Goal: Task Accomplishment & Management: Manage account settings

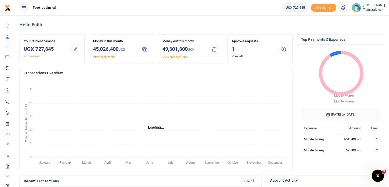
click at [237, 56] on link "View all" at bounding box center [237, 56] width 11 height 4
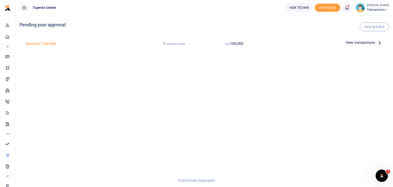
click at [356, 43] on span "View transactions" at bounding box center [359, 43] width 29 height 6
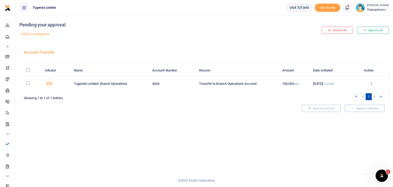
click at [29, 83] on input "checkbox" at bounding box center [28, 82] width 3 height 3
checkbox input "true"
click at [372, 82] on icon at bounding box center [370, 83] width 3 height 4
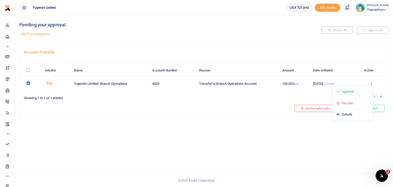
click at [352, 91] on link "Approve" at bounding box center [352, 91] width 40 height 7
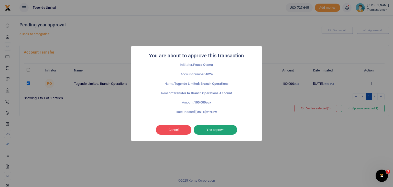
click at [208, 129] on button "Yes approve" at bounding box center [215, 130] width 43 height 10
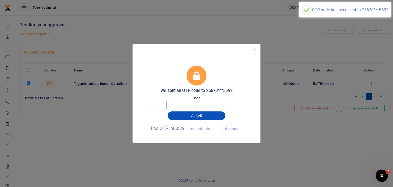
click at [150, 106] on input "text" at bounding box center [152, 104] width 30 height 9
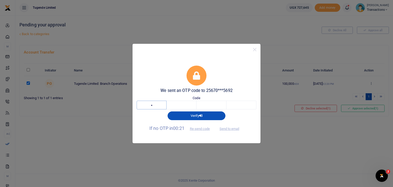
type input "8"
type input "6"
type input "8"
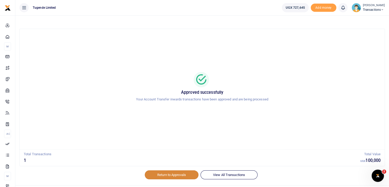
click at [165, 173] on link "Return to Approvals" at bounding box center [172, 174] width 54 height 9
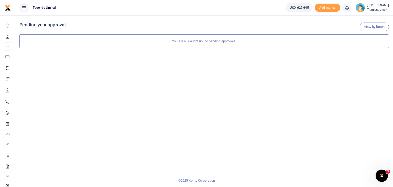
click at [360, 7] on img at bounding box center [359, 7] width 9 height 9
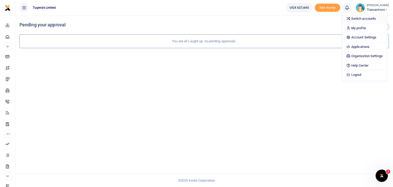
click at [359, 18] on link "Switch accounts" at bounding box center [364, 18] width 45 height 7
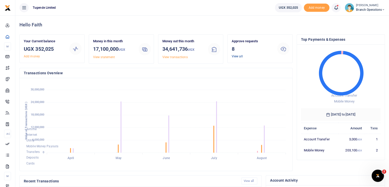
click at [238, 57] on link "View all" at bounding box center [237, 56] width 11 height 4
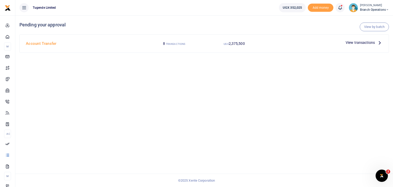
click at [355, 43] on span "View transactions" at bounding box center [359, 43] width 29 height 6
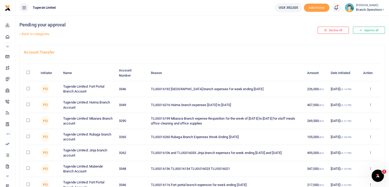
scroll to position [63, 0]
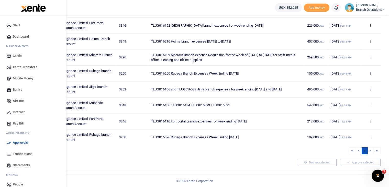
click at [18, 143] on span "Approvals" at bounding box center [20, 142] width 15 height 5
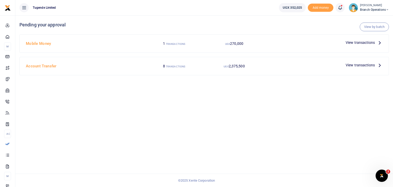
click at [357, 43] on span "View transactions" at bounding box center [359, 43] width 29 height 6
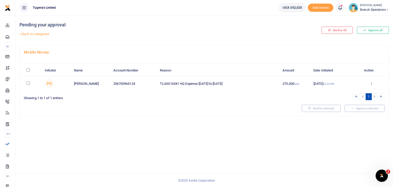
click at [28, 83] on input "checkbox" at bounding box center [28, 82] width 3 height 3
checkbox input "true"
click at [373, 83] on icon at bounding box center [371, 83] width 3 height 4
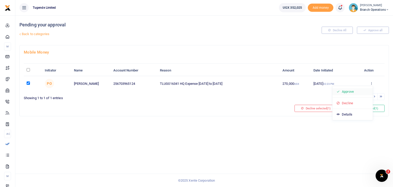
click at [357, 94] on link "Approve" at bounding box center [352, 91] width 40 height 7
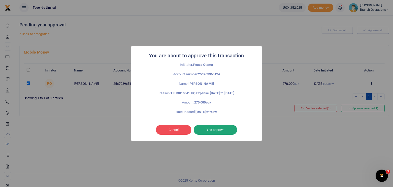
click at [217, 131] on button "Yes approve" at bounding box center [215, 130] width 43 height 10
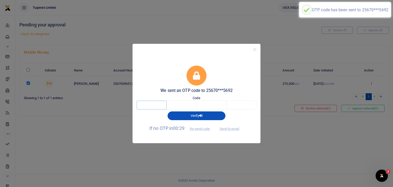
click at [152, 104] on input "text" at bounding box center [152, 104] width 30 height 9
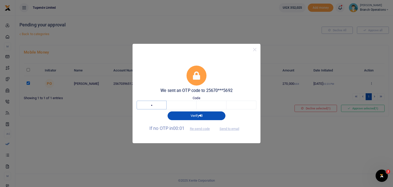
type input "8"
type input "7"
type input "4"
type input "0"
